Goal: Transaction & Acquisition: Book appointment/travel/reservation

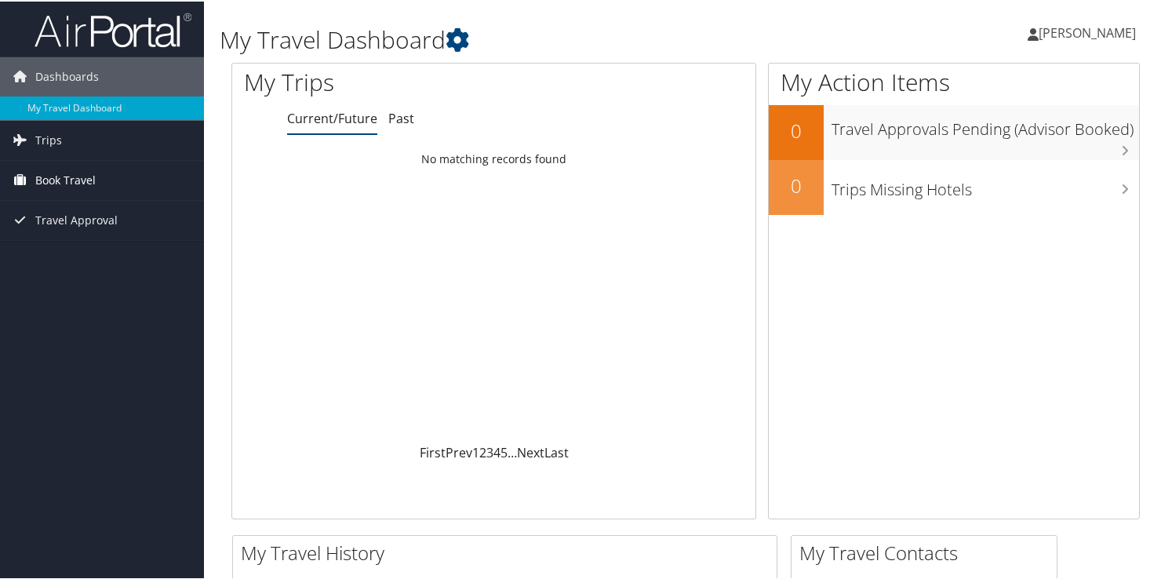
click at [70, 183] on span "Book Travel" at bounding box center [65, 178] width 60 height 39
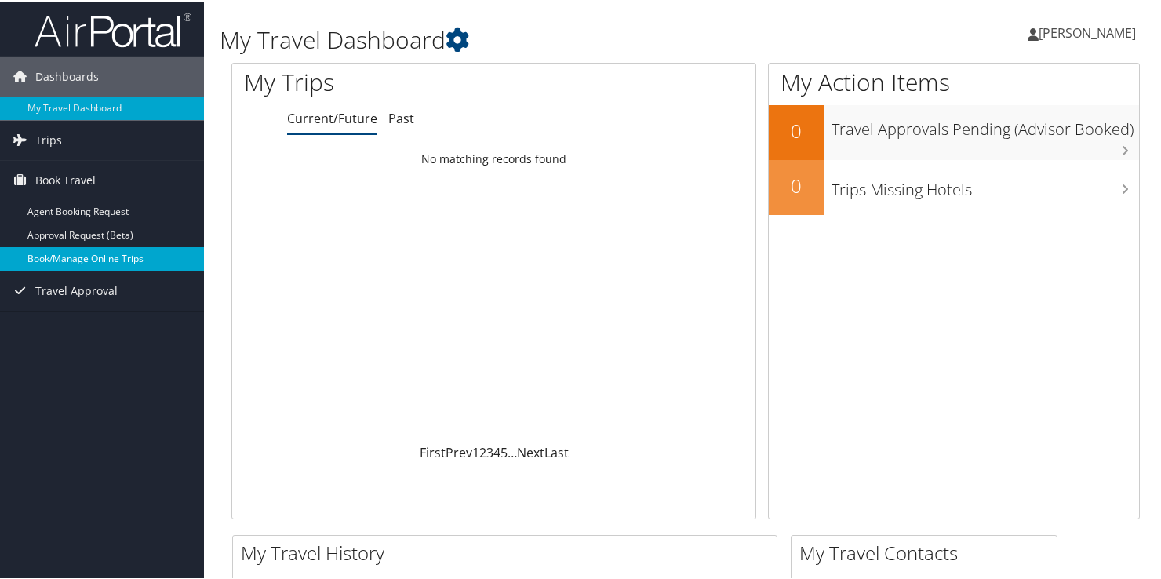
click at [73, 256] on link "Book/Manage Online Trips" at bounding box center [102, 258] width 204 height 24
click at [68, 257] on link "Book/Manage Online Trips" at bounding box center [102, 258] width 204 height 24
